Goal: Task Accomplishment & Management: Use online tool/utility

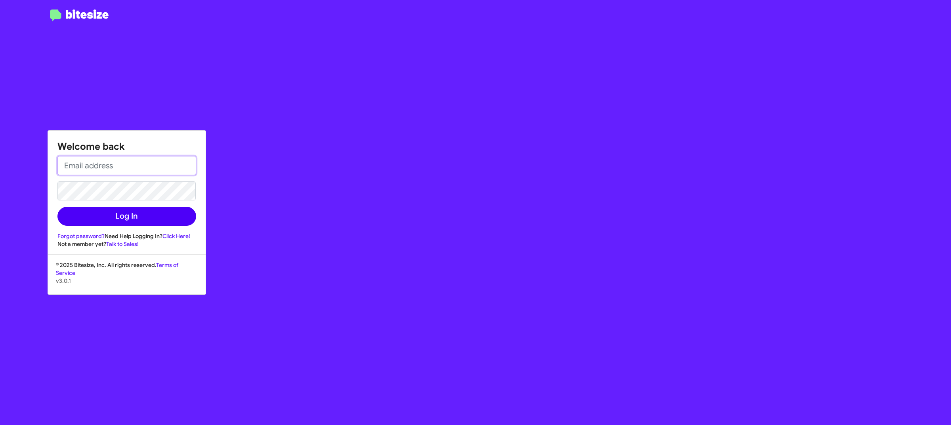
type input "[EMAIL_ADDRESS][DOMAIN_NAME]"
click at [156, 215] on button "Log In" at bounding box center [126, 216] width 139 height 19
